Goal: Task Accomplishment & Management: Manage account settings

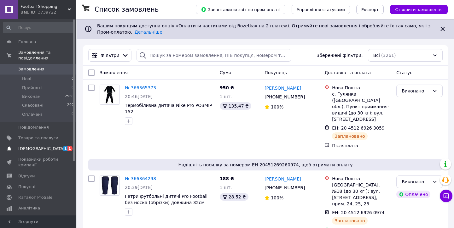
click at [43, 147] on span "[DEMOGRAPHIC_DATA]" at bounding box center [38, 149] width 40 height 6
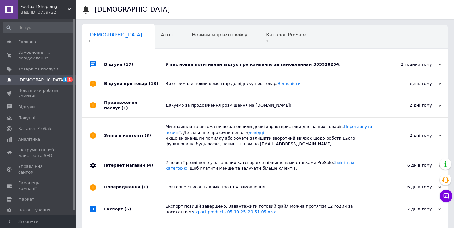
click at [199, 66] on div "У вас новий позитивний відгук про компанію за замовленням 365928254." at bounding box center [271, 65] width 213 height 6
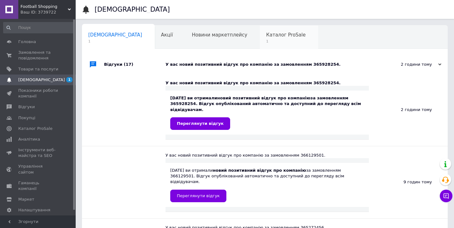
click at [266, 39] on span "1" at bounding box center [285, 41] width 39 height 5
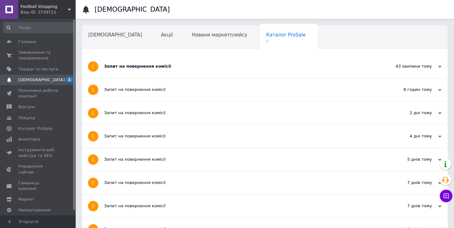
click at [121, 62] on div "Запит на повернення комісії" at bounding box center [241, 66] width 274 height 23
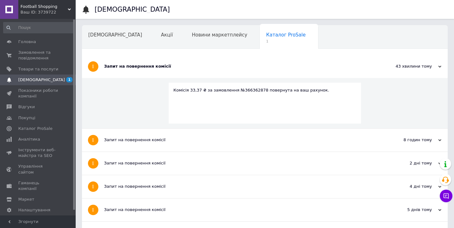
drag, startPoint x: 241, startPoint y: 88, endPoint x: 261, endPoint y: 91, distance: 20.7
click at [261, 91] on div "Комісія 33,37 ₴ за замовлення №366362878 повернута на ваш рахунок." at bounding box center [264, 91] width 183 height 6
drag, startPoint x: 261, startPoint y: 91, endPoint x: 241, endPoint y: 90, distance: 20.5
click at [241, 90] on div "Комісія 33,37 ₴ за замовлення №366362878 повернута на ваш рахунок." at bounding box center [264, 91] width 183 height 6
copy div "366362878"
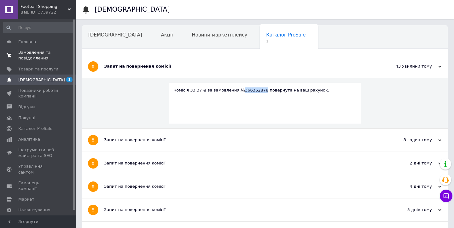
click at [47, 57] on span "Замовлення та повідомлення" at bounding box center [38, 55] width 40 height 11
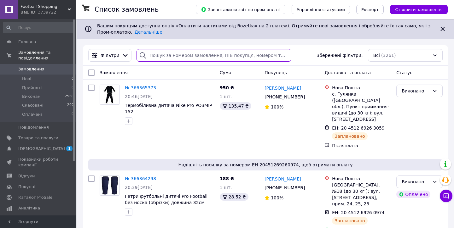
click at [175, 54] on input "search" at bounding box center [213, 55] width 155 height 13
paste input "366362878"
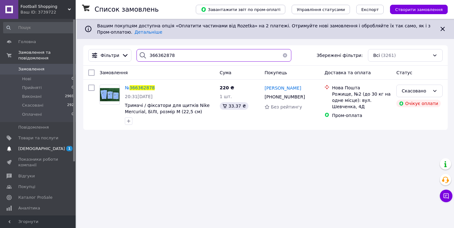
type input "366362878"
click at [43, 152] on span "[DEMOGRAPHIC_DATA]" at bounding box center [38, 149] width 40 height 6
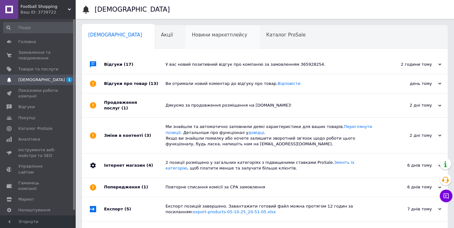
click at [185, 37] on div "Новини маркетплейсу 0" at bounding box center [222, 38] width 74 height 24
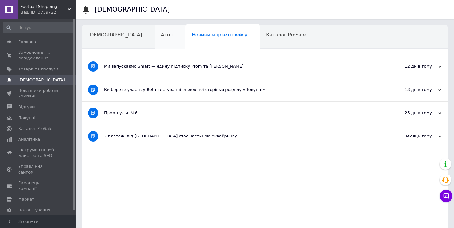
click at [161, 34] on span "Акції" at bounding box center [167, 35] width 12 height 6
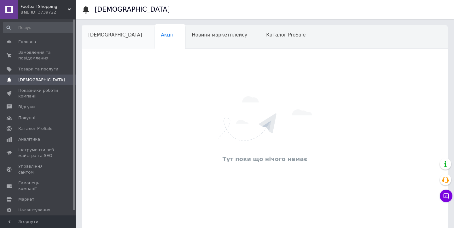
click at [99, 37] on span "[DEMOGRAPHIC_DATA]" at bounding box center [115, 35] width 54 height 6
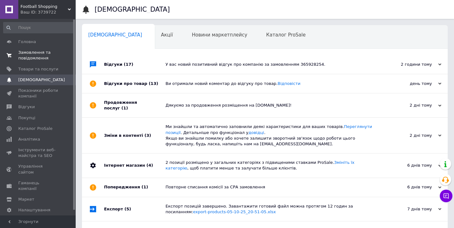
click at [46, 56] on span "Замовлення та повідомлення" at bounding box center [38, 55] width 40 height 11
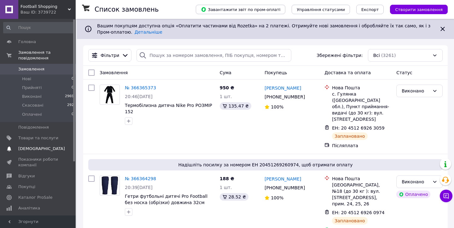
click at [35, 149] on span "[DEMOGRAPHIC_DATA]" at bounding box center [41, 149] width 47 height 6
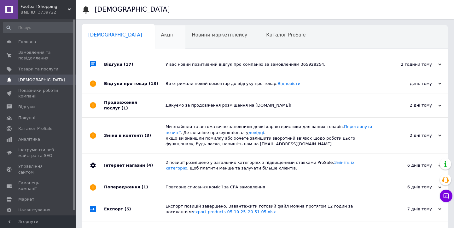
click at [155, 47] on div "Акції 0" at bounding box center [170, 38] width 31 height 24
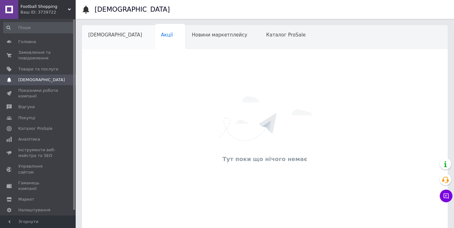
click at [111, 36] on span "[DEMOGRAPHIC_DATA]" at bounding box center [115, 35] width 54 height 6
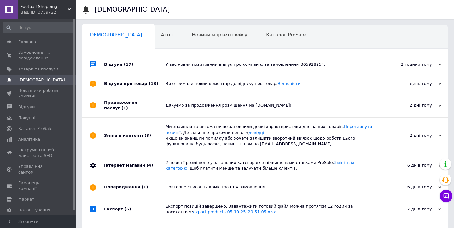
click at [198, 61] on div "У вас новий позитивний відгук про компанію за замовленням 365928254." at bounding box center [271, 64] width 213 height 19
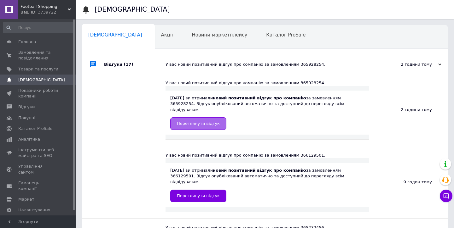
click at [200, 118] on link "Переглянути відгук" at bounding box center [198, 124] width 56 height 13
click at [36, 62] on link "Замовлення та повідомлення 0 0" at bounding box center [39, 55] width 78 height 16
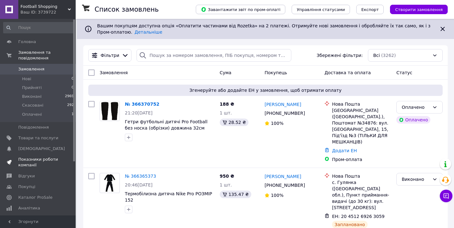
click at [38, 157] on span "Показники роботи компанії" at bounding box center [38, 162] width 40 height 11
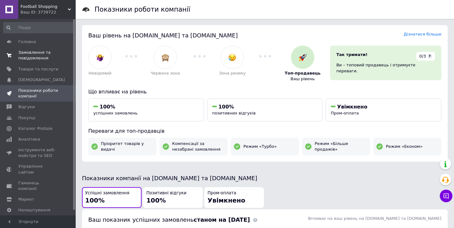
click at [49, 53] on span "Замовлення та повідомлення" at bounding box center [38, 55] width 40 height 11
